Goal: Task Accomplishment & Management: Manage account settings

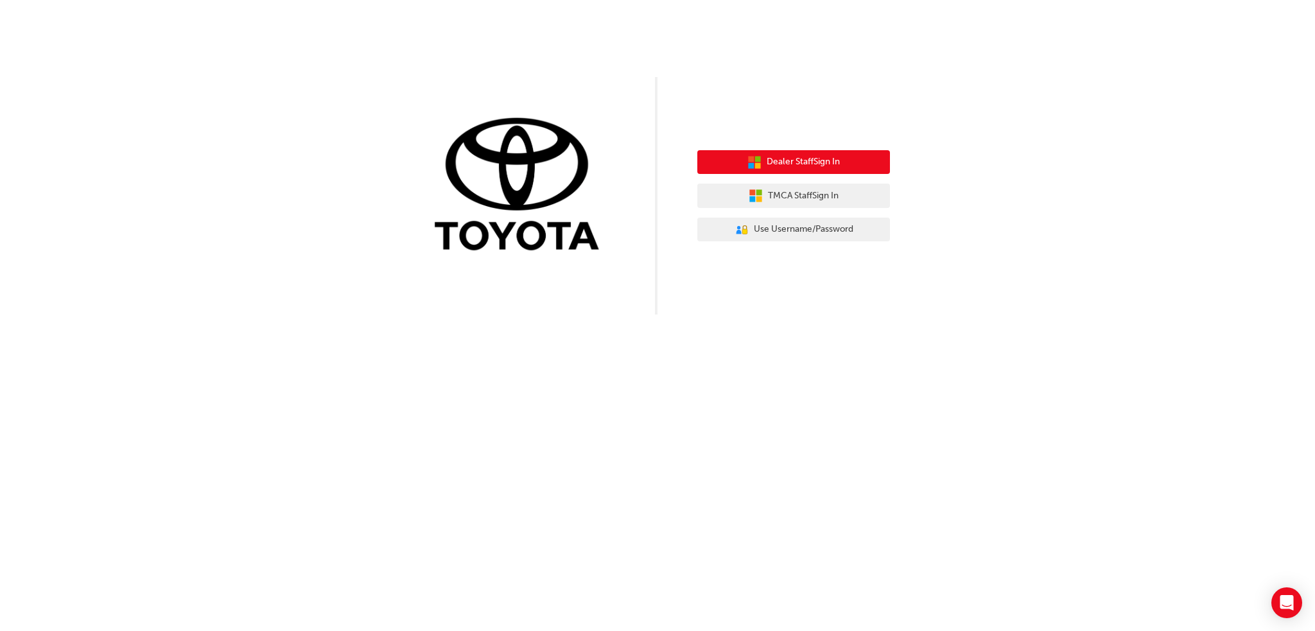
click at [804, 170] on button "Dealer Staff Sign In" at bounding box center [794, 162] width 193 height 24
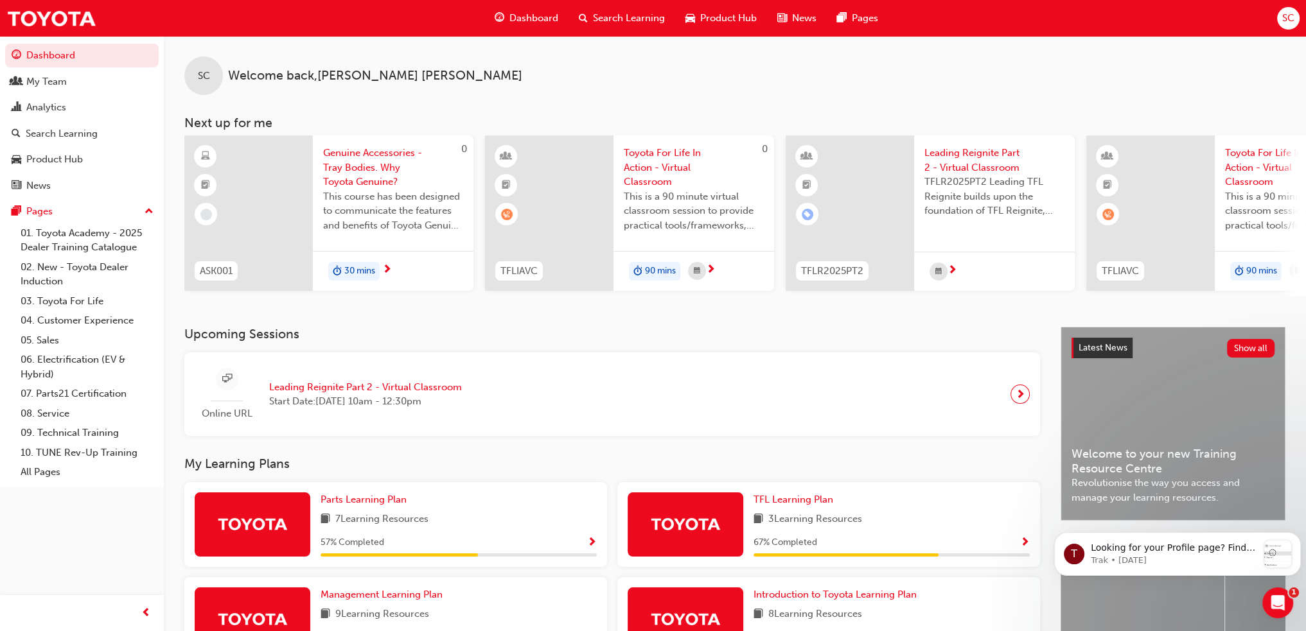
click at [1021, 396] on span "next-icon" at bounding box center [1020, 394] width 10 height 18
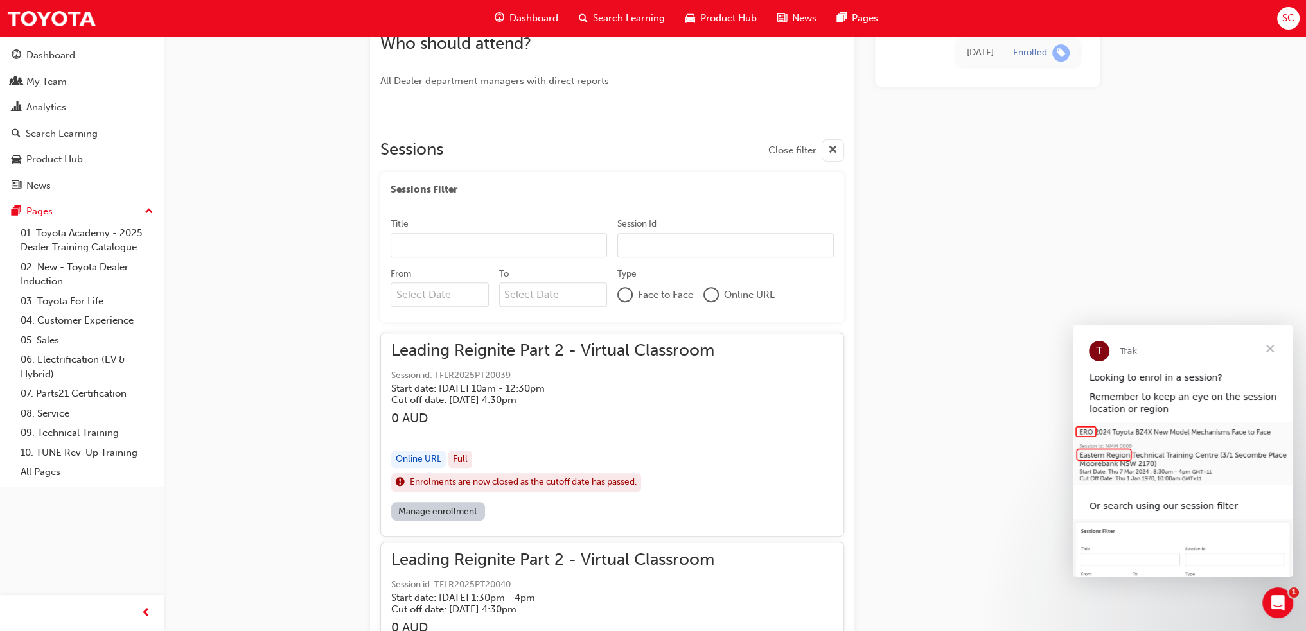
scroll to position [579, 0]
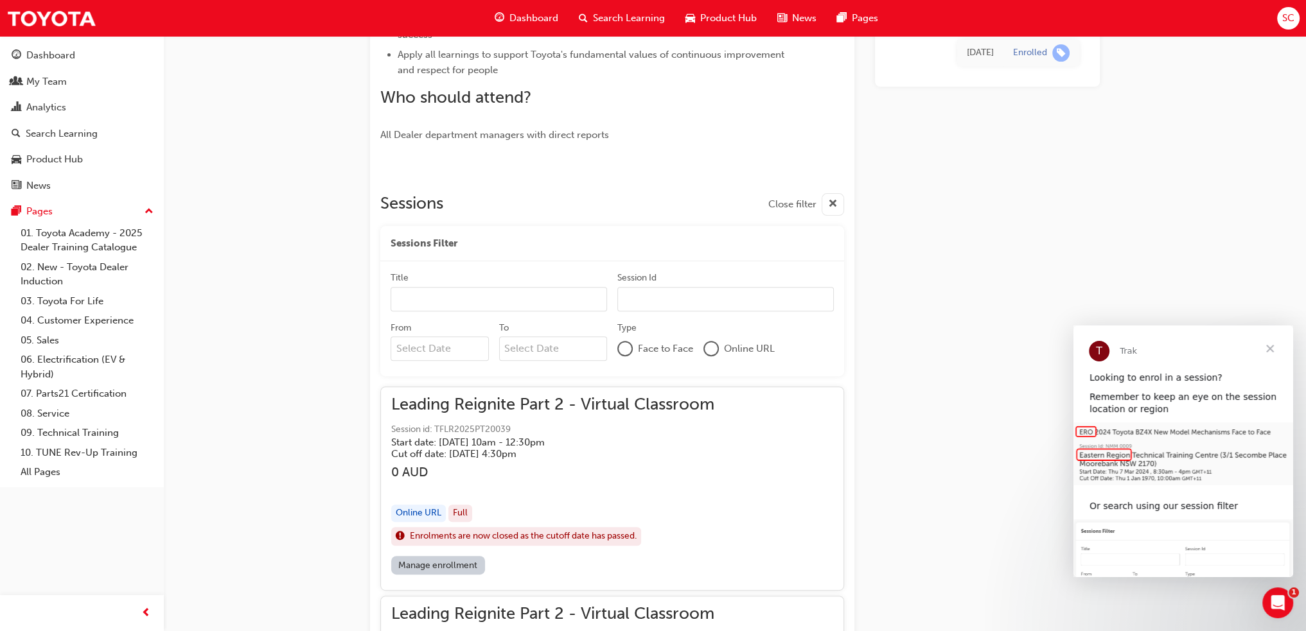
click at [1286, 17] on span "SC" at bounding box center [1288, 18] width 12 height 15
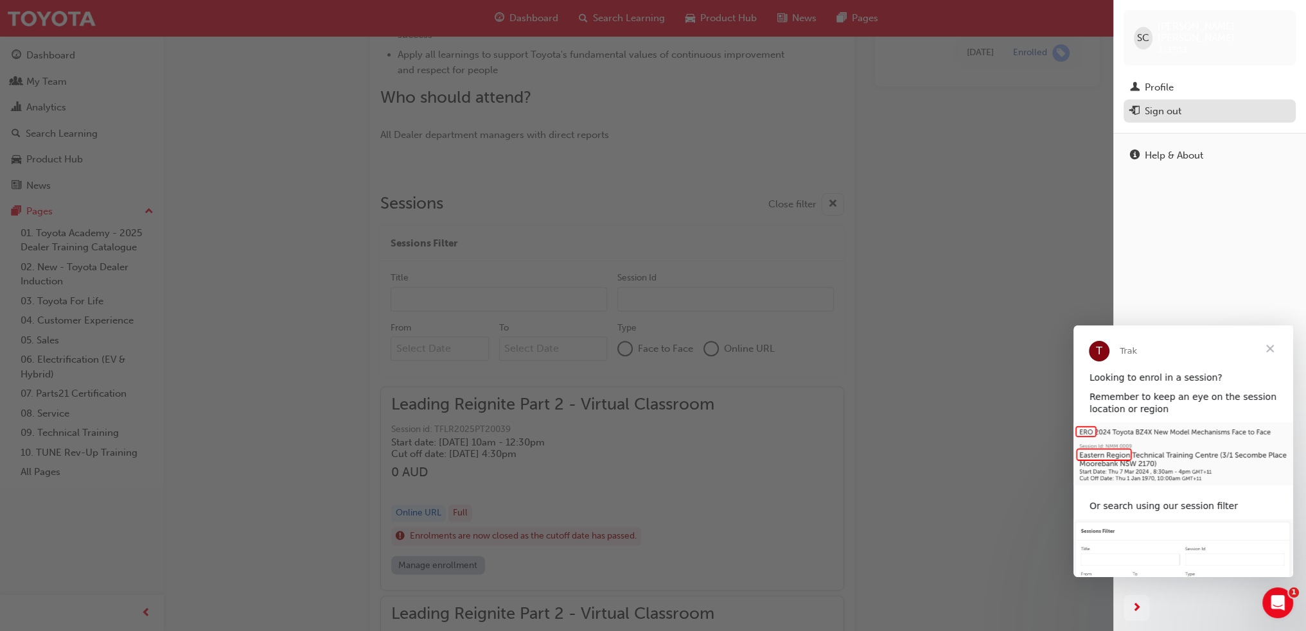
click at [1157, 104] on div "Sign out" at bounding box center [1163, 111] width 37 height 15
